Goal: Task Accomplishment & Management: Manage account settings

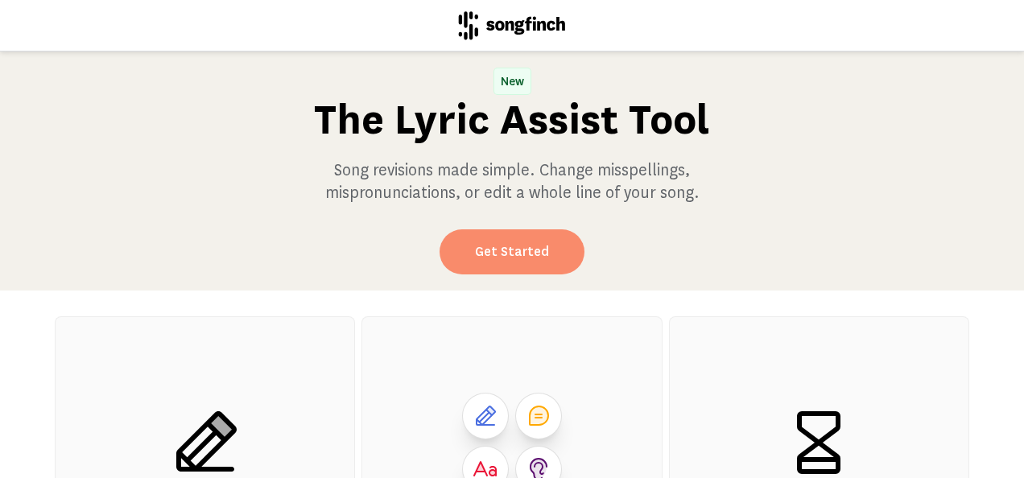
click at [540, 266] on link "Get Started" at bounding box center [512, 252] width 145 height 45
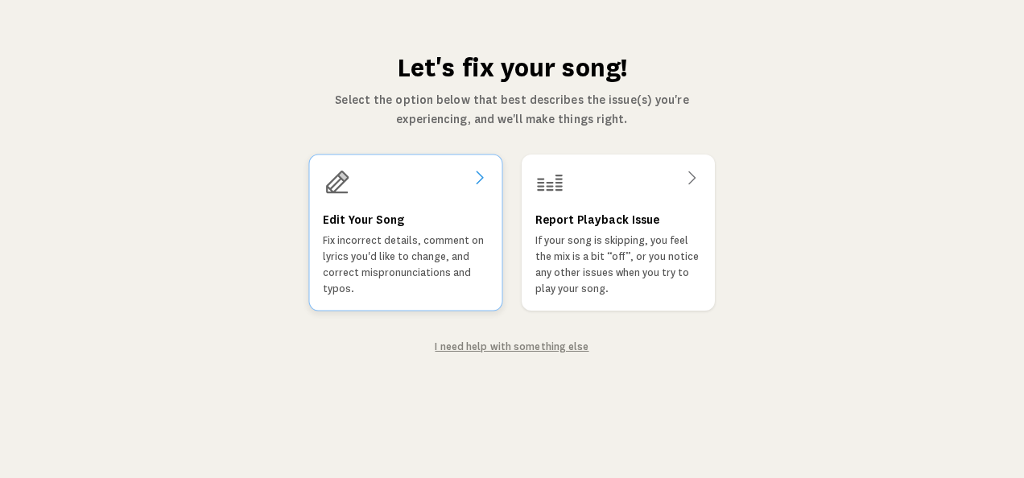
click at [401, 206] on div "Edit Your Song Fix incorrect details, comment on lyrics you'd like to change, a…" at bounding box center [405, 233] width 194 height 157
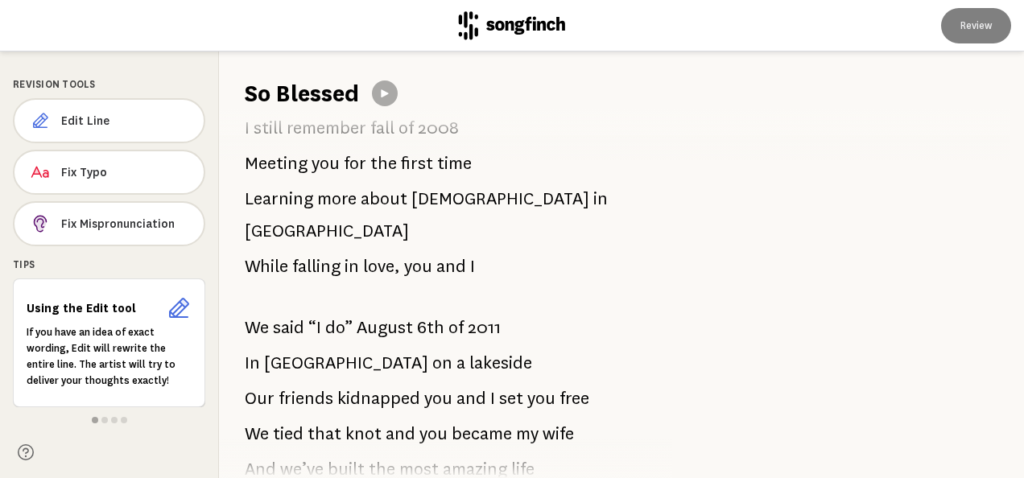
scroll to position [50, 0]
click at [79, 225] on span "Fix Mispronunciation" at bounding box center [126, 224] width 130 height 16
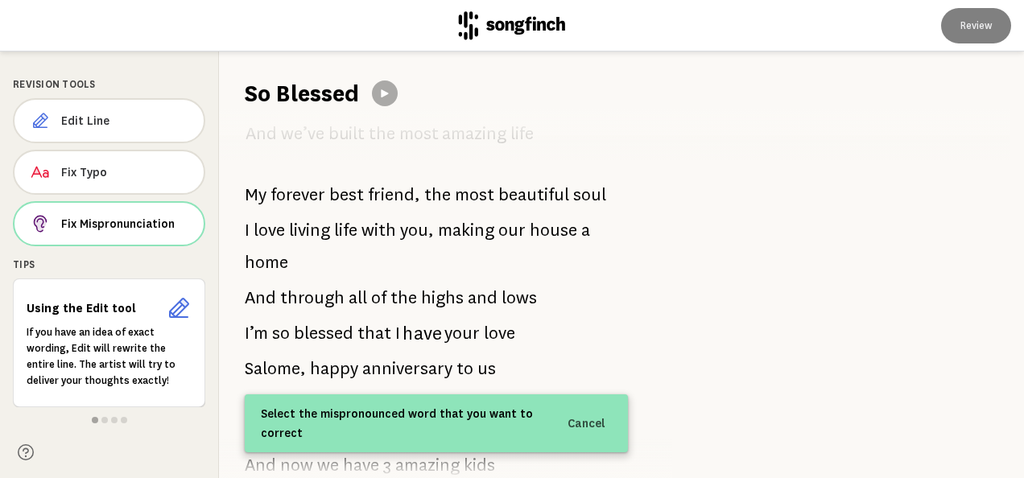
scroll to position [398, 0]
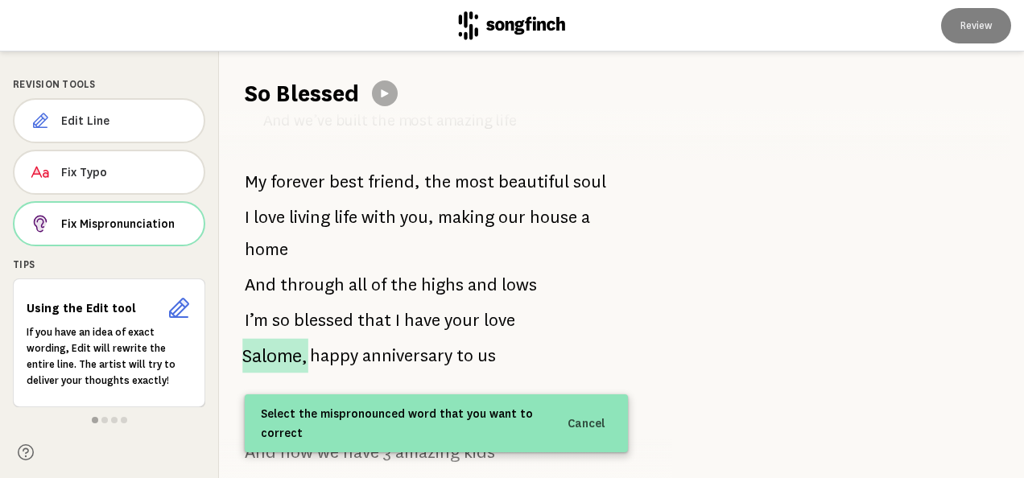
click at [271, 339] on span "Salome," at bounding box center [275, 356] width 66 height 35
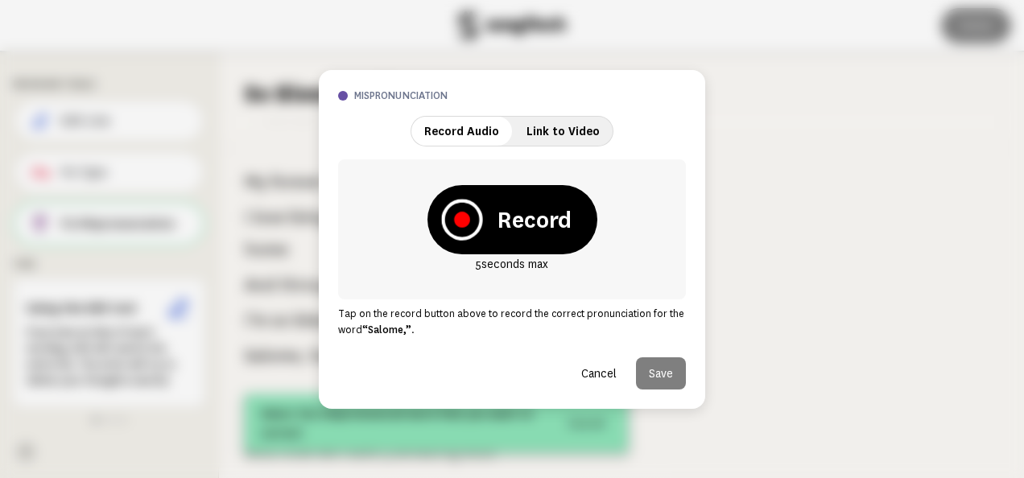
click at [463, 221] on icon at bounding box center [462, 220] width 16 height 16
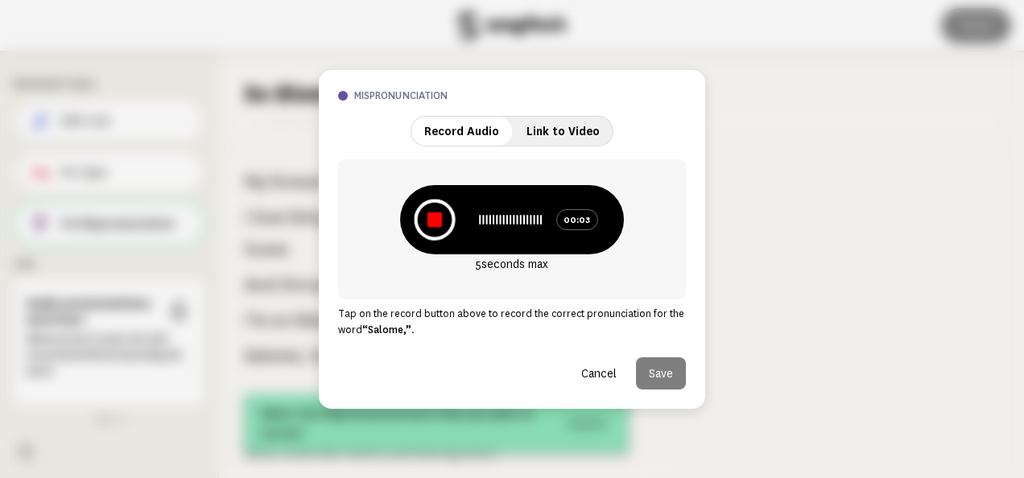
click at [430, 229] on icon at bounding box center [434, 219] width 41 height 41
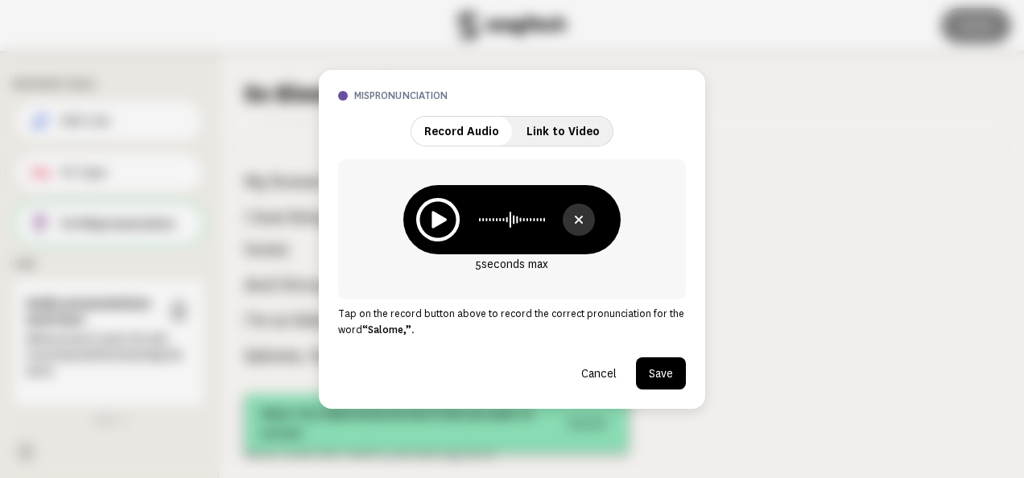
click at [430, 229] on icon at bounding box center [437, 219] width 43 height 43
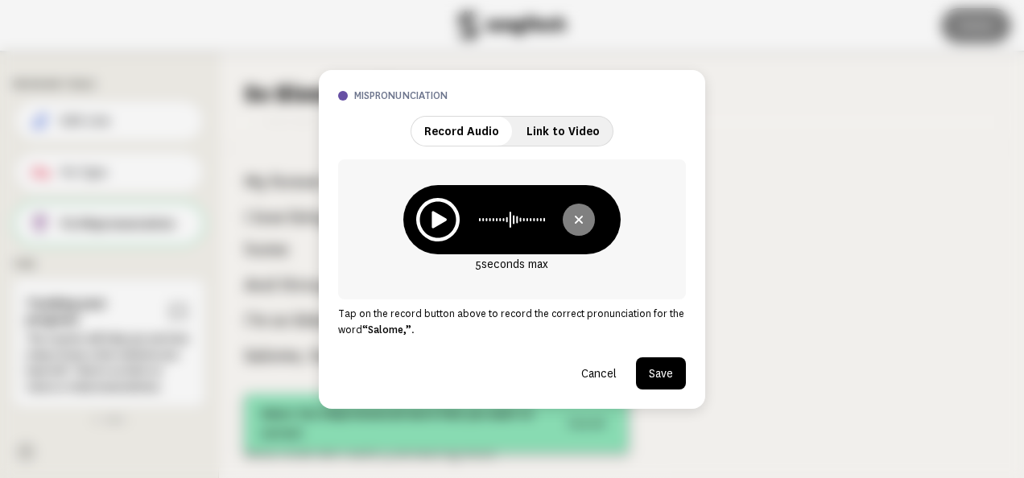
click at [580, 221] on icon at bounding box center [578, 219] width 19 height 19
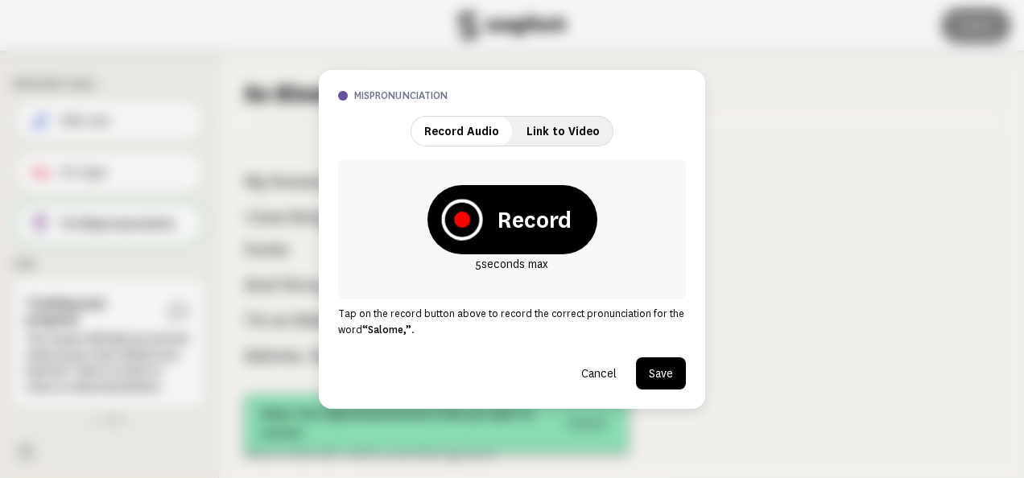
click at [470, 210] on icon at bounding box center [461, 219] width 41 height 41
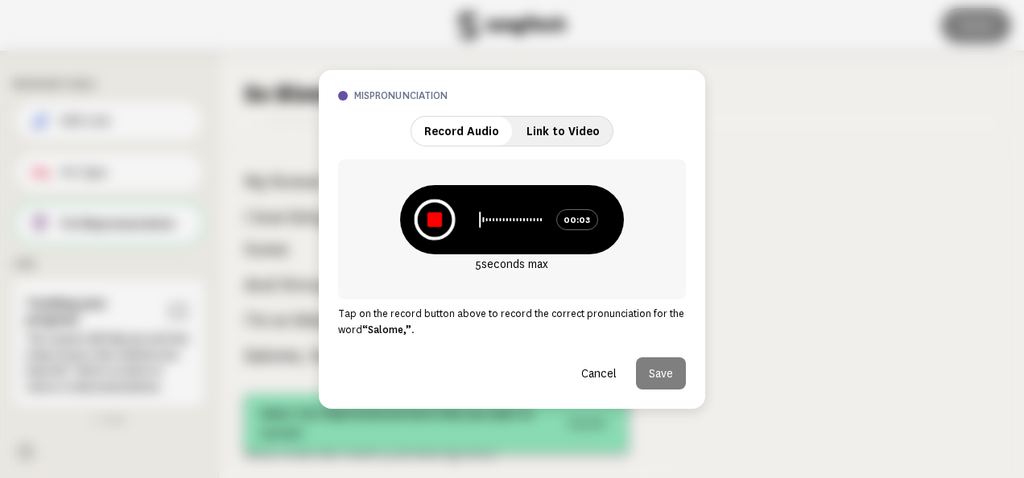
click at [445, 214] on icon at bounding box center [434, 219] width 41 height 41
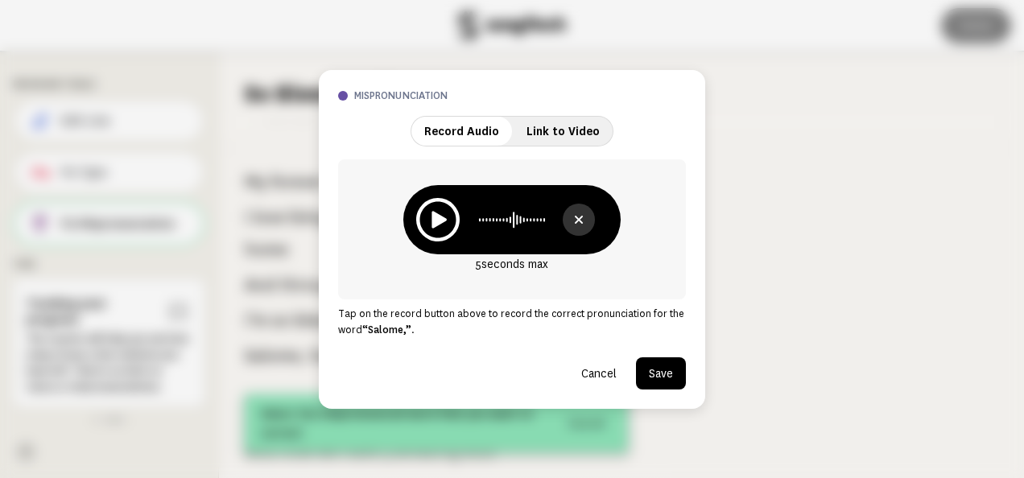
click at [445, 214] on icon at bounding box center [437, 219] width 43 height 43
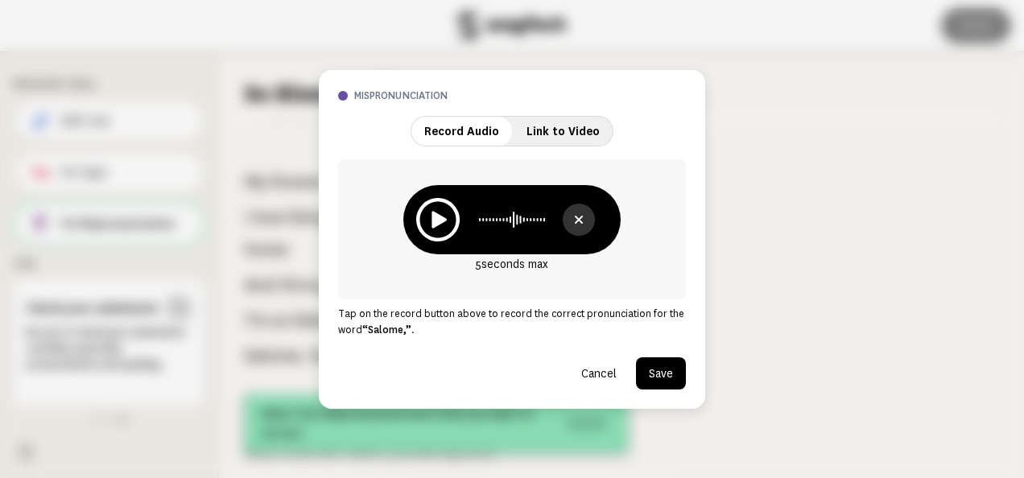
click at [647, 368] on button "Save" at bounding box center [661, 374] width 50 height 32
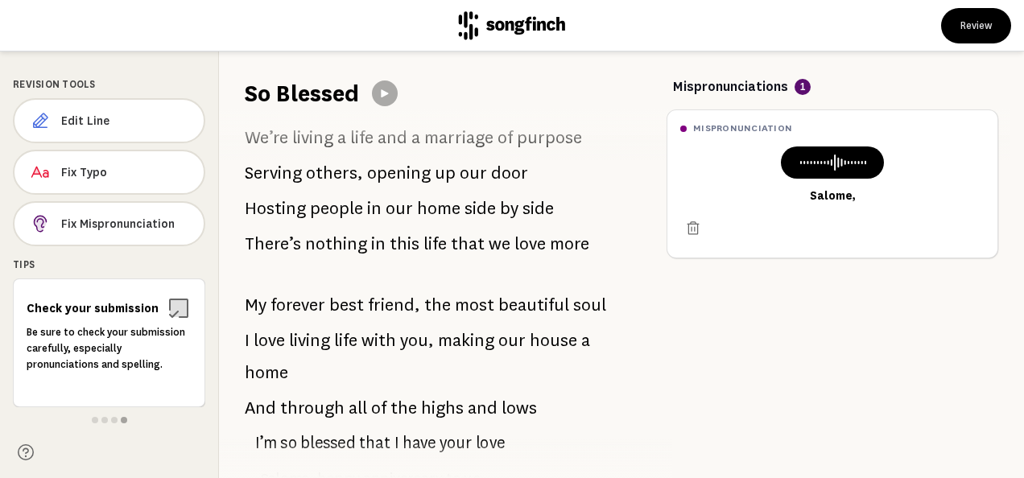
scroll to position [858, 0]
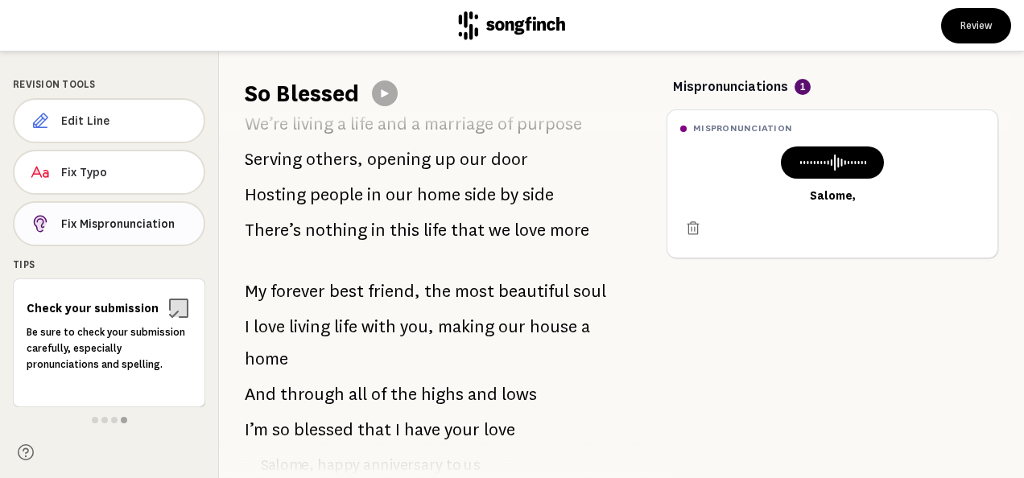
click at [120, 216] on span "Fix Mispronunciation" at bounding box center [126, 224] width 130 height 16
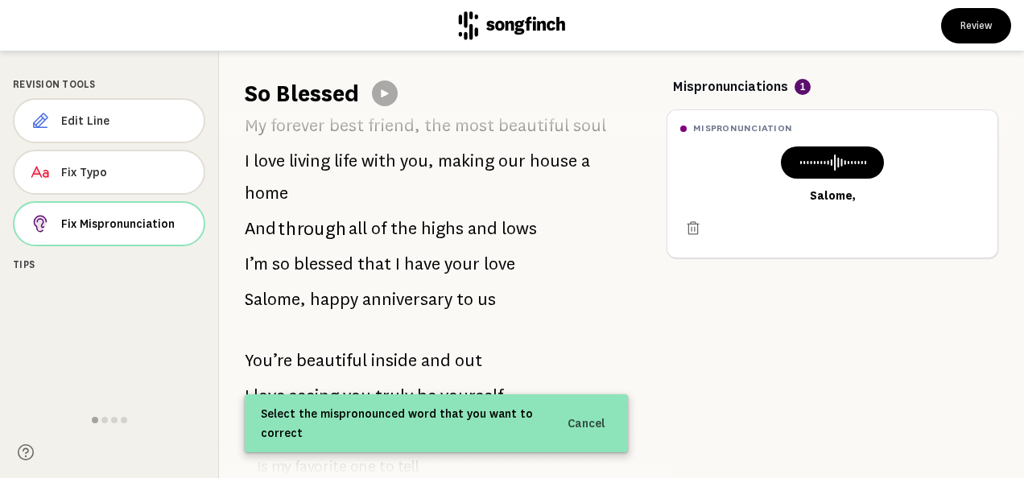
scroll to position [1025, 0]
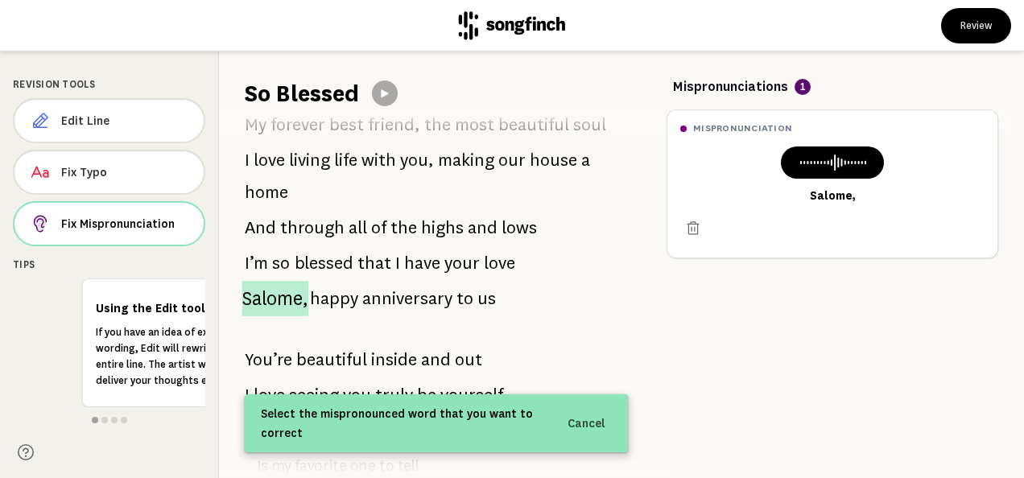
click at [275, 317] on span "Salome," at bounding box center [275, 298] width 67 height 35
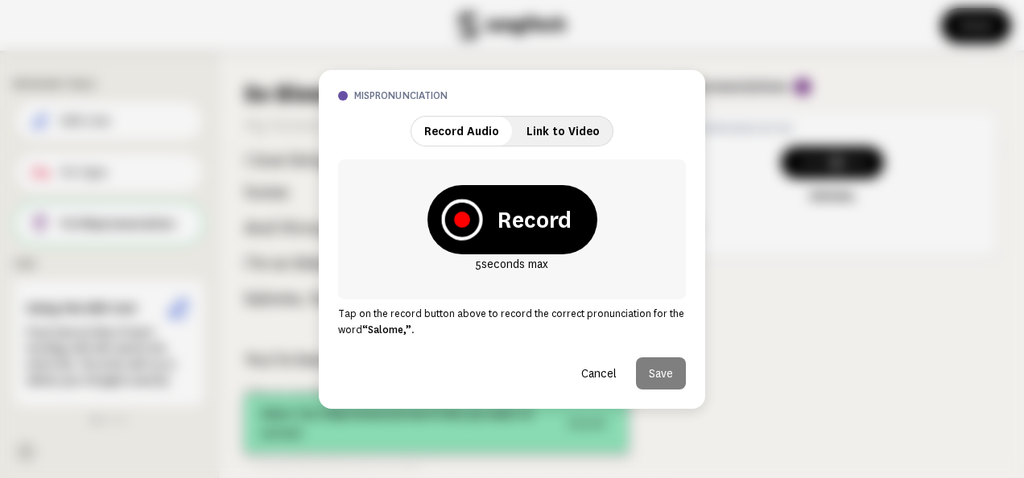
click at [462, 223] on icon at bounding box center [462, 220] width 16 height 16
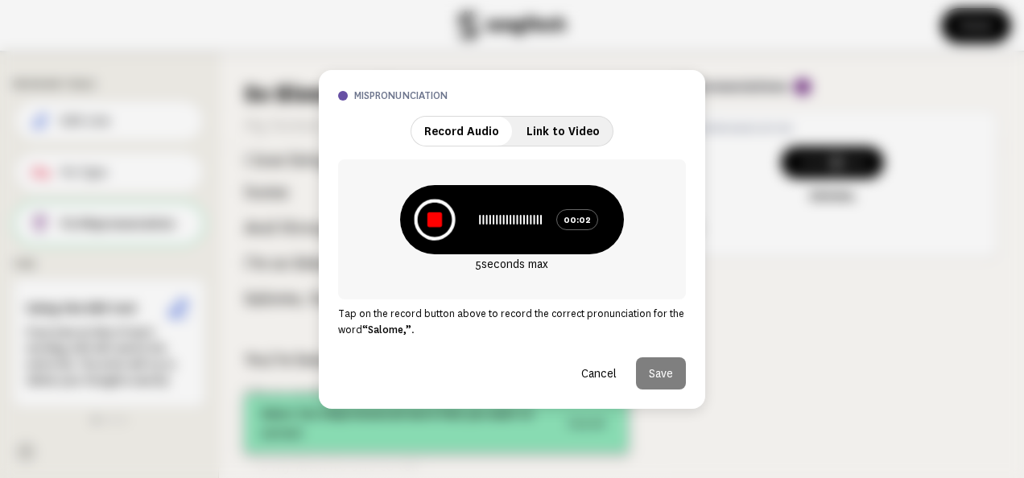
click at [436, 219] on icon at bounding box center [435, 219] width 14 height 14
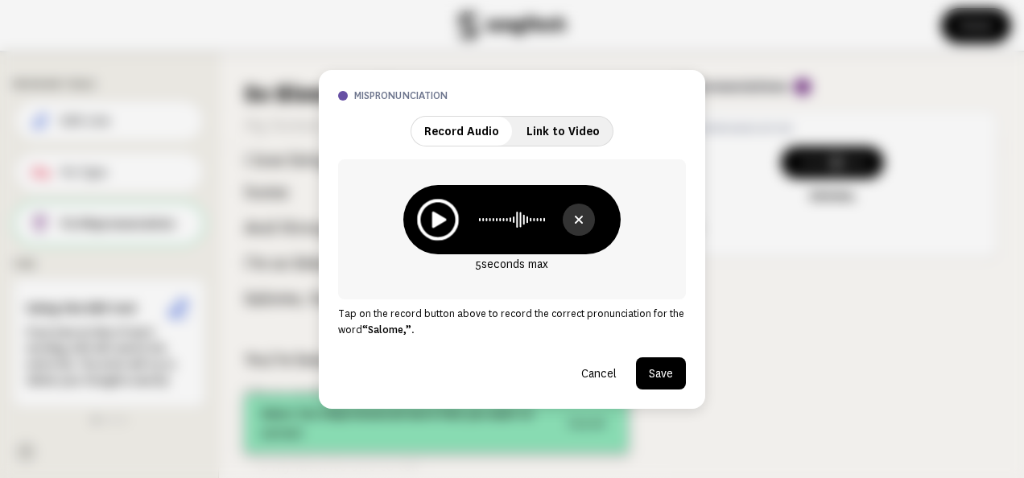
click at [436, 219] on icon at bounding box center [439, 219] width 14 height 16
click at [659, 379] on button "Save" at bounding box center [661, 374] width 50 height 32
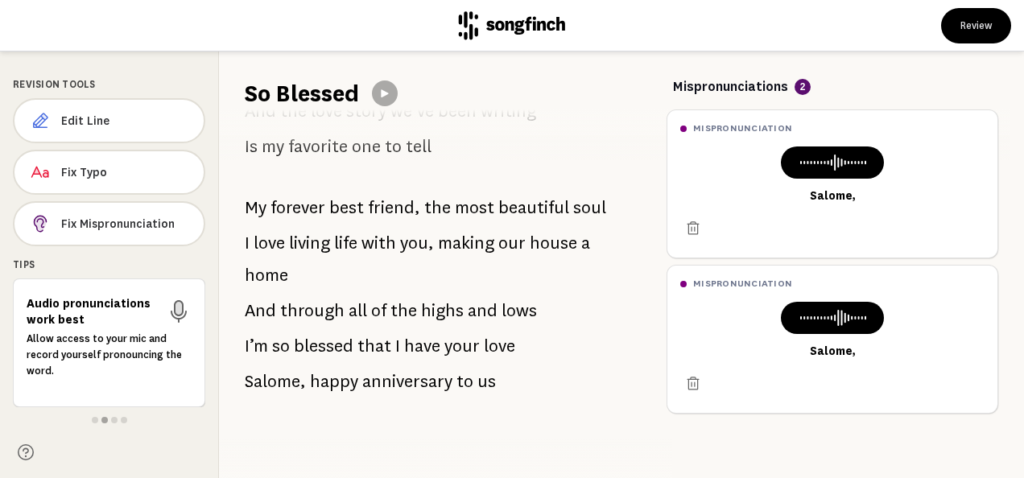
scroll to position [1389, 0]
click at [155, 220] on span "Fix Mispronunciation" at bounding box center [126, 224] width 130 height 16
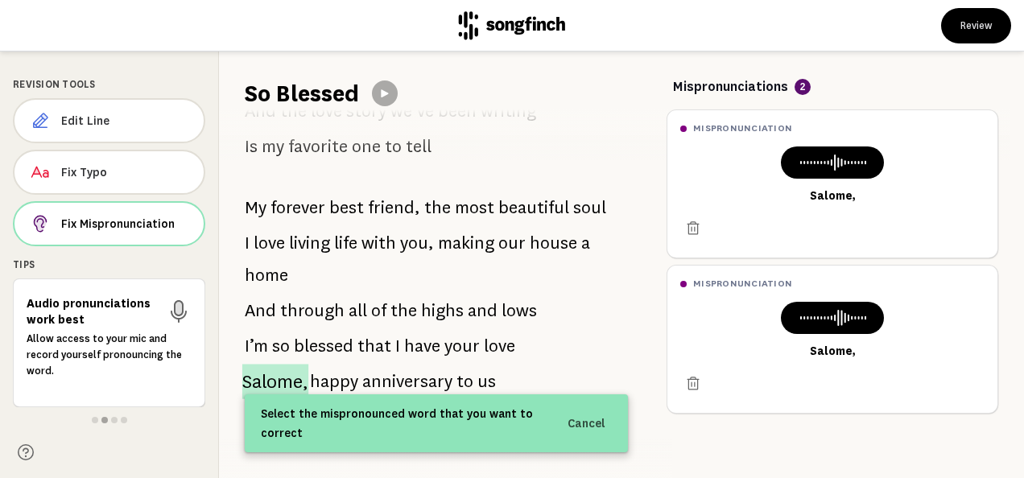
click at [261, 373] on span "Salome," at bounding box center [275, 381] width 66 height 35
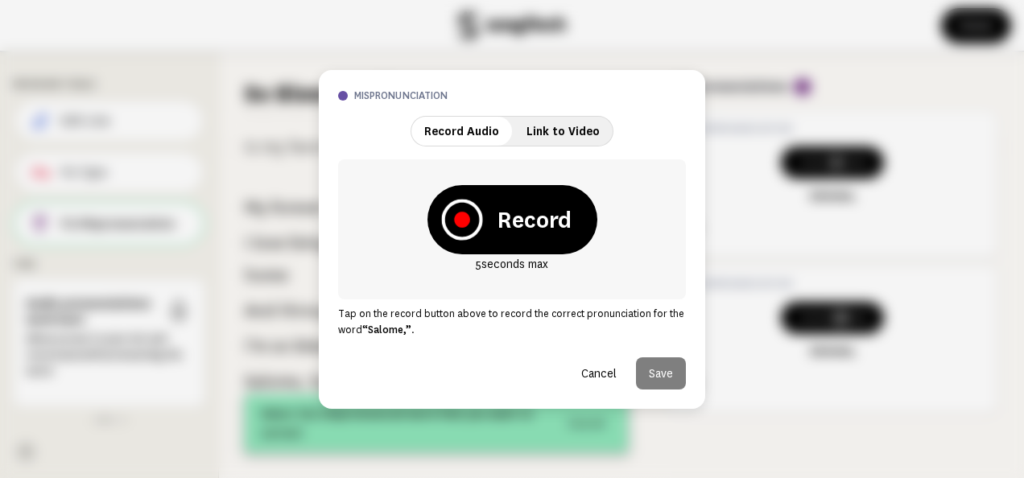
click at [461, 221] on icon at bounding box center [462, 220] width 16 height 16
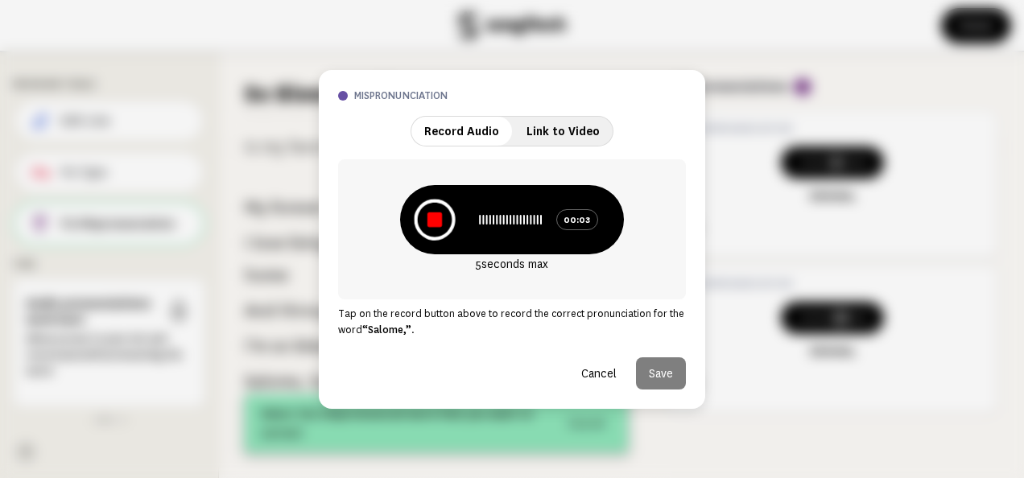
click at [442, 219] on icon at bounding box center [435, 219] width 14 height 14
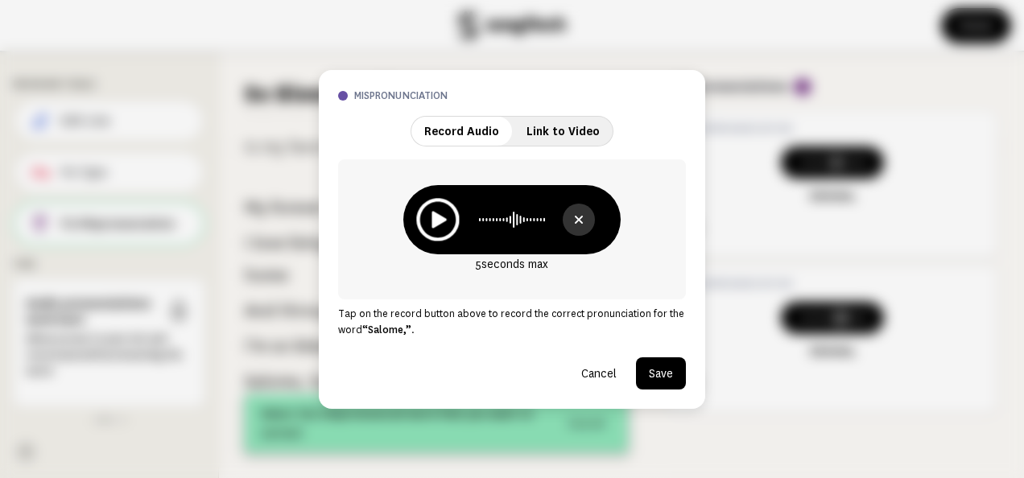
click at [443, 218] on icon at bounding box center [439, 219] width 14 height 17
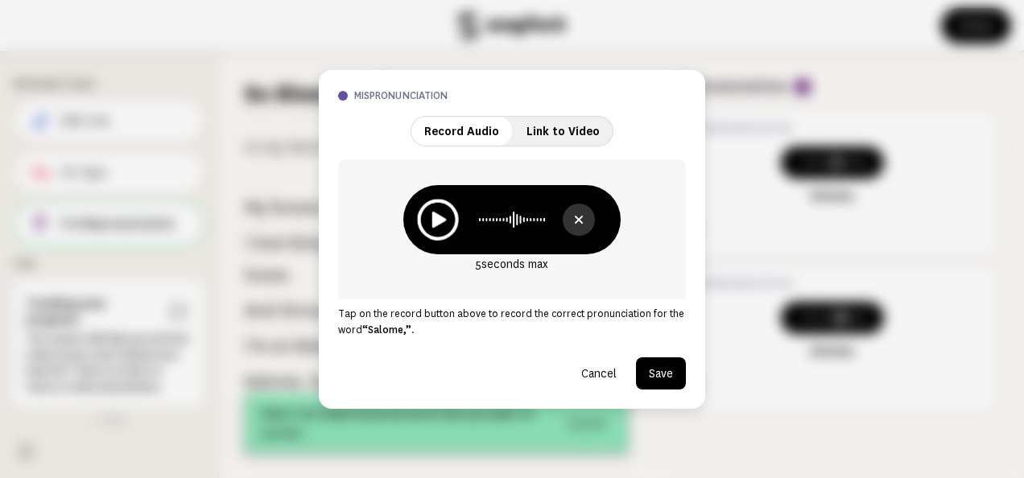
click at [443, 218] on icon at bounding box center [439, 219] width 14 height 16
click at [662, 368] on button "Save" at bounding box center [661, 374] width 50 height 32
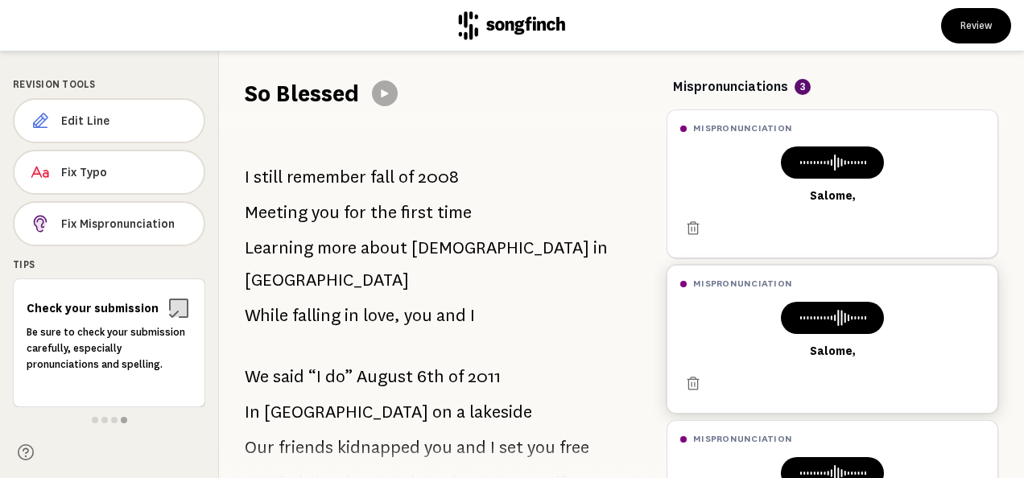
scroll to position [127, 0]
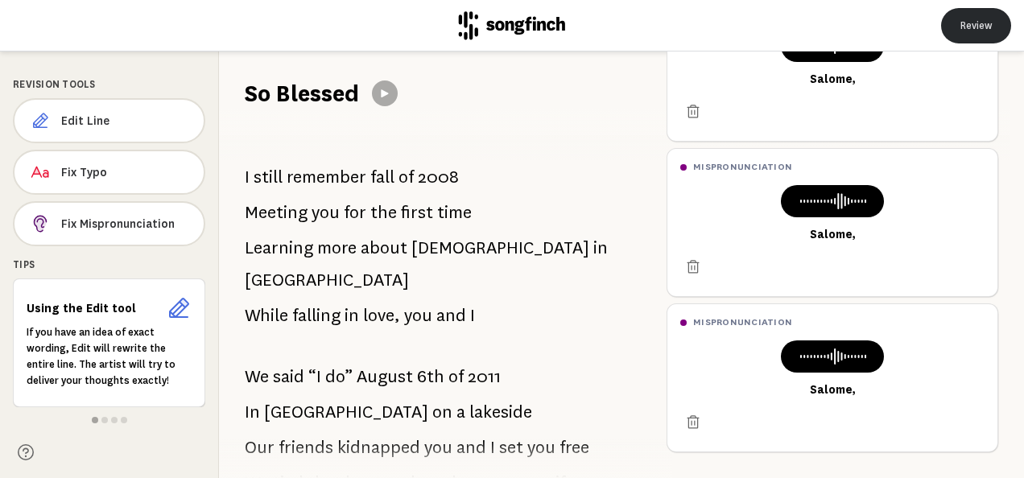
click at [962, 21] on button "Review" at bounding box center [976, 25] width 70 height 35
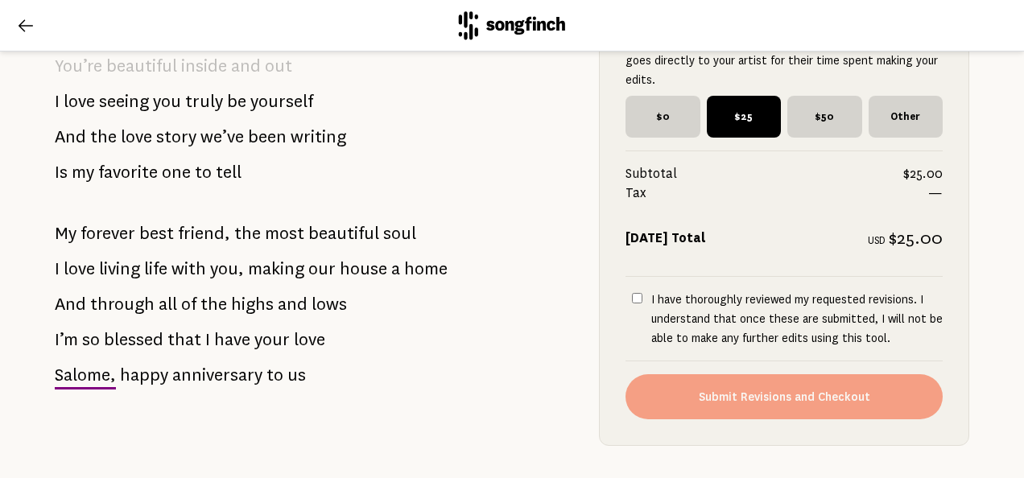
scroll to position [1412, 0]
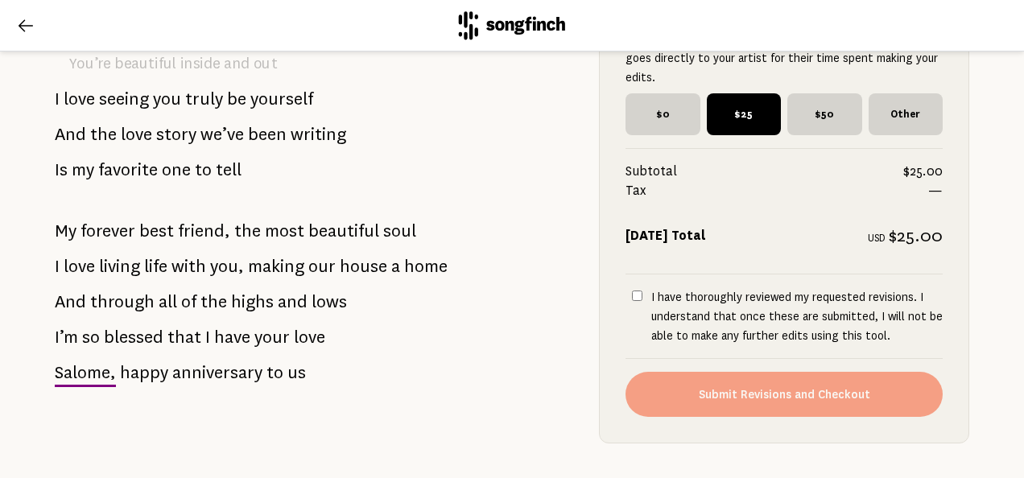
click at [635, 291] on input "I have thoroughly reviewed my requested revisions. I understand that once these…" at bounding box center [637, 296] width 10 height 10
checkbox input "true"
